Goal: Task Accomplishment & Management: Manage account settings

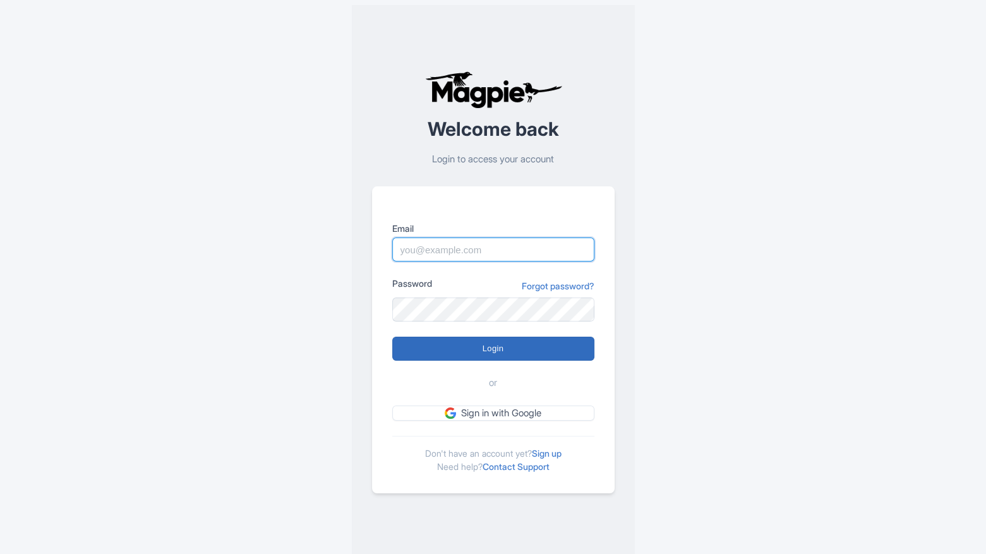
type input "[PERSON_NAME][EMAIL_ADDRESS][DOMAIN_NAME]"
click at [470, 354] on input "Login" at bounding box center [493, 349] width 202 height 24
type input "Logging in..."
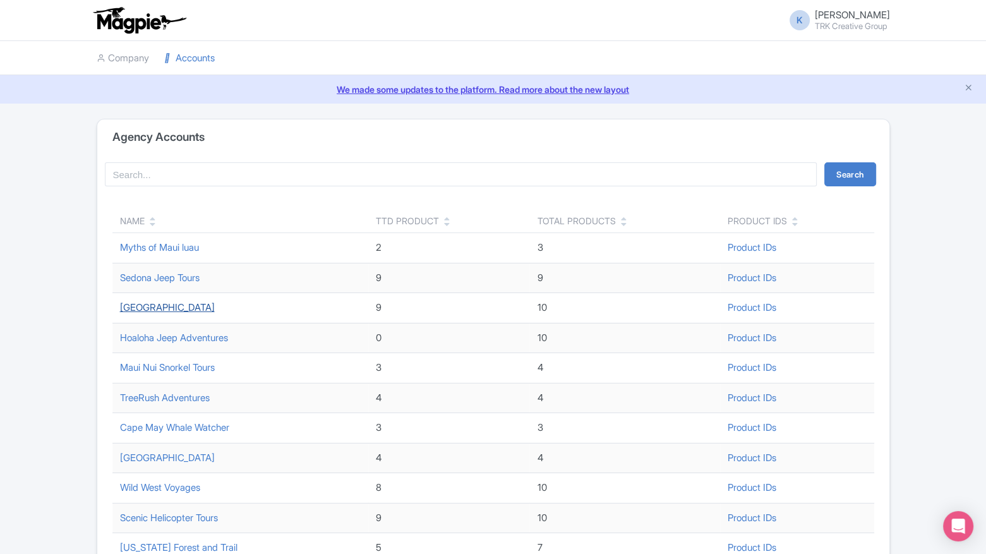
scroll to position [2, 0]
click at [135, 224] on div "Name" at bounding box center [132, 218] width 25 height 13
click at [135, 220] on div "Name" at bounding box center [132, 218] width 25 height 13
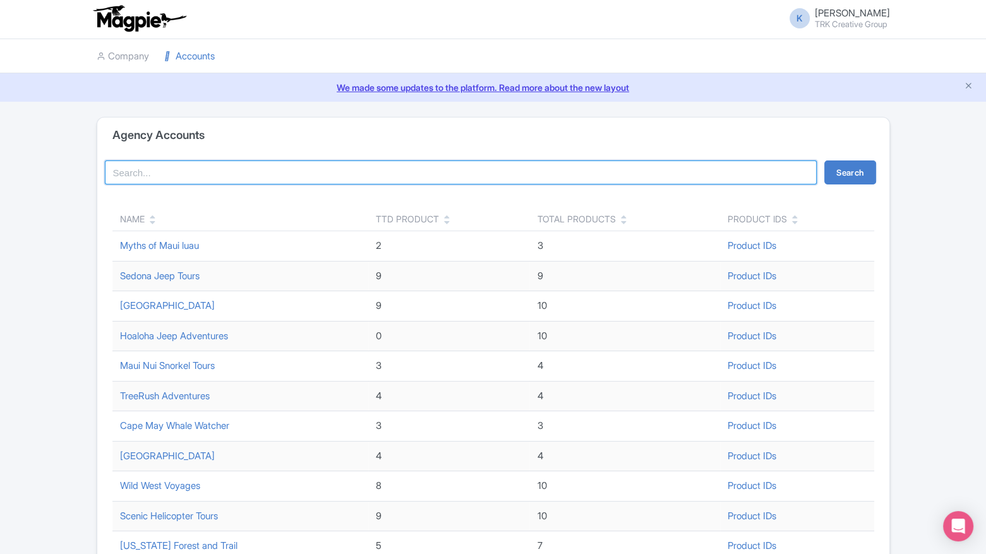
click at [156, 174] on input "search" at bounding box center [461, 172] width 712 height 24
type input "col"
click at [824, 160] on button "Search" at bounding box center [850, 172] width 52 height 24
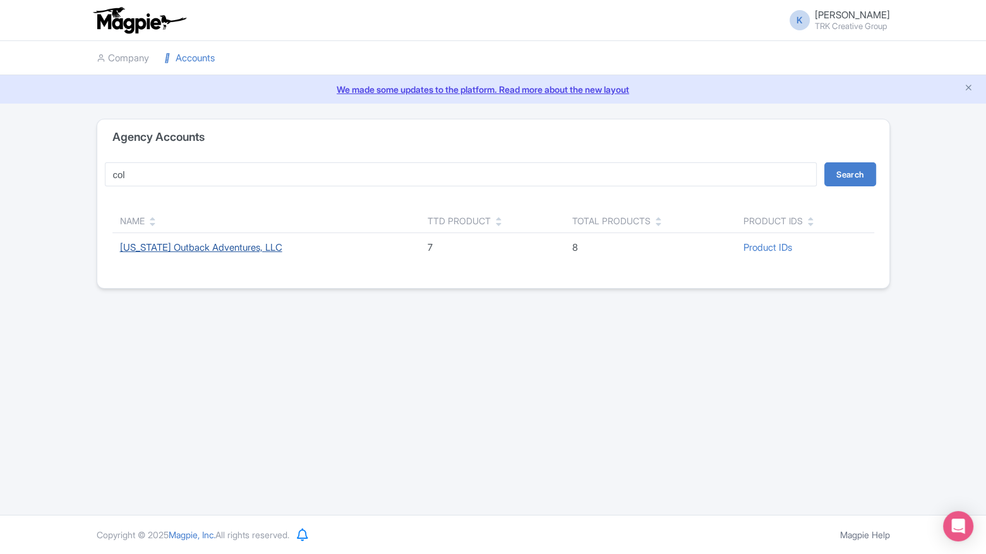
click at [218, 248] on link "[US_STATE] Outback Adventures, LLC" at bounding box center [201, 247] width 162 height 12
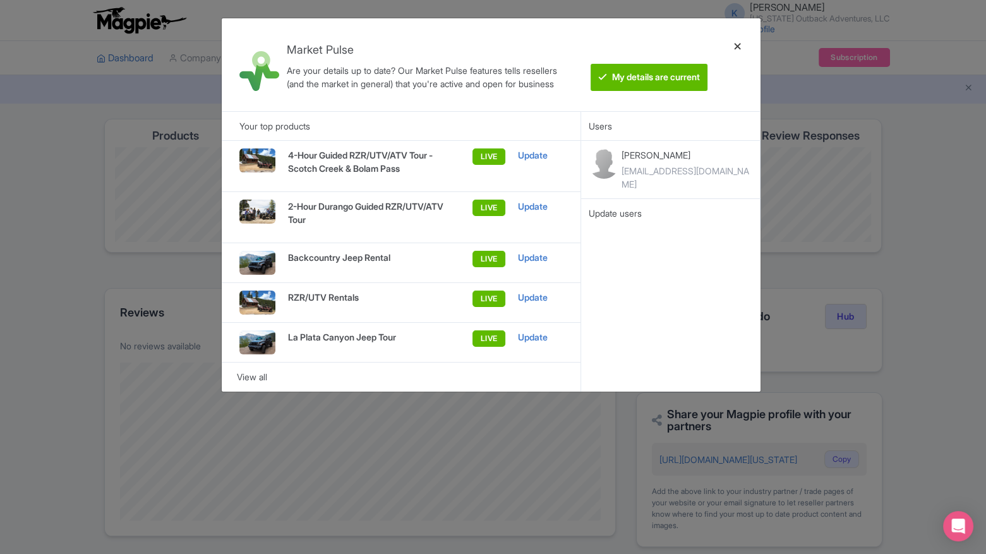
click at [741, 45] on div at bounding box center [737, 64] width 30 height 73
click at [736, 44] on div at bounding box center [737, 64] width 30 height 73
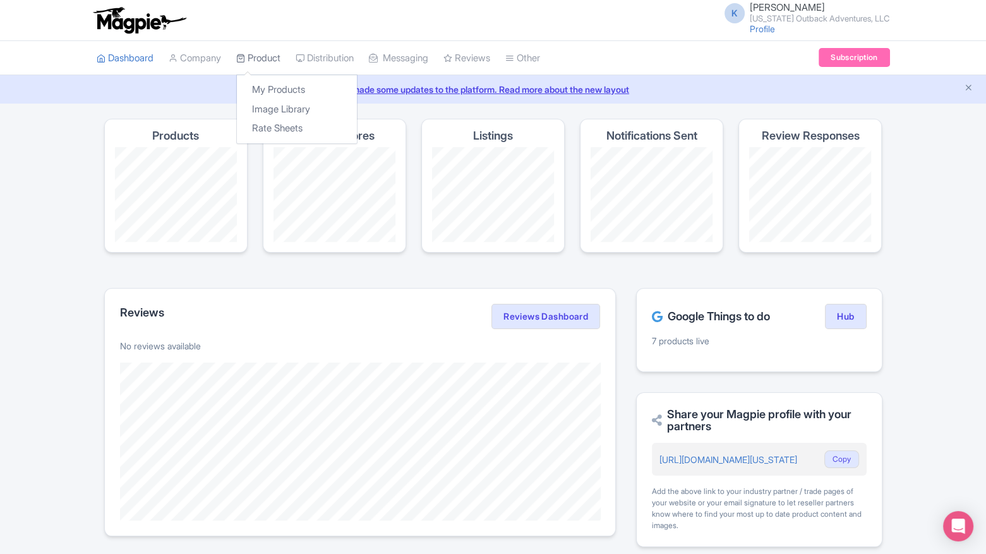
click at [266, 59] on link "Product" at bounding box center [258, 58] width 44 height 35
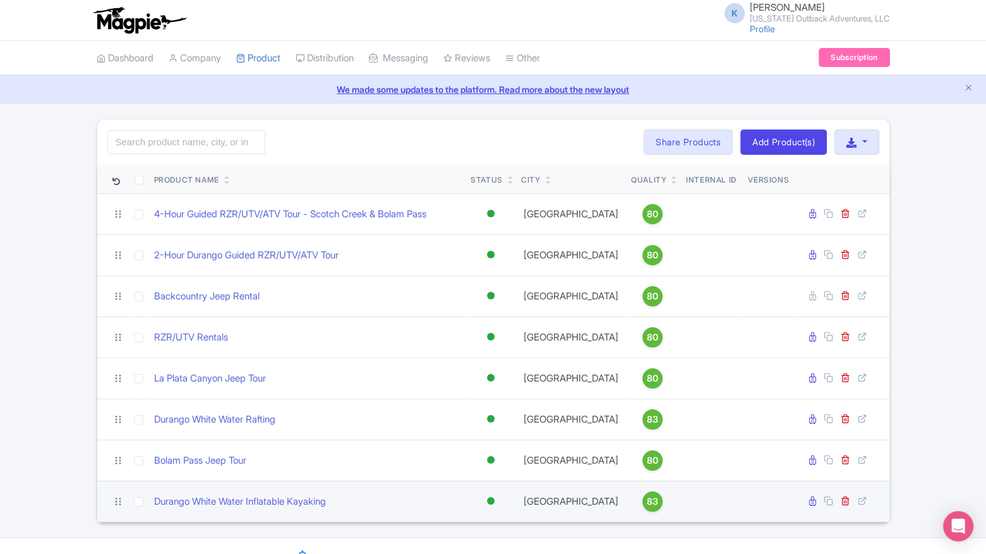
click at [496, 499] on div at bounding box center [490, 501] width 13 height 18
click at [455, 544] on div "Inactive" at bounding box center [459, 545] width 75 height 23
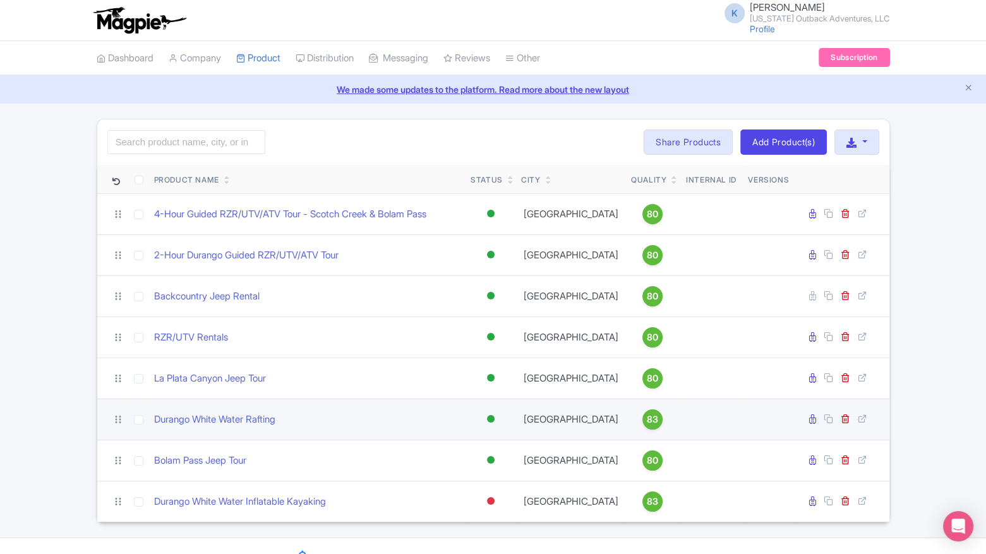
click at [487, 415] on div at bounding box center [491, 419] width 8 height 8
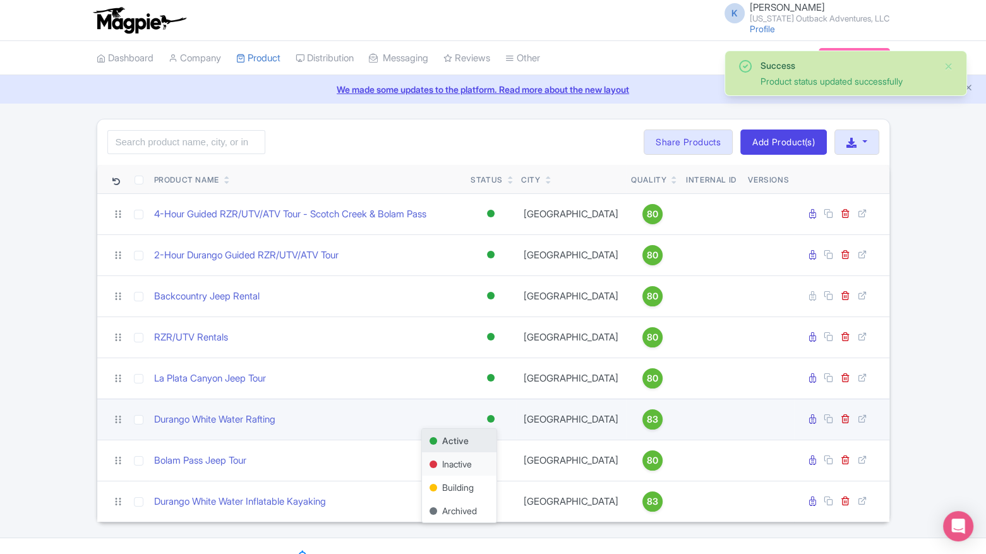
click at [452, 460] on div "Inactive" at bounding box center [459, 463] width 75 height 23
